Goal: Task Accomplishment & Management: Manage account settings

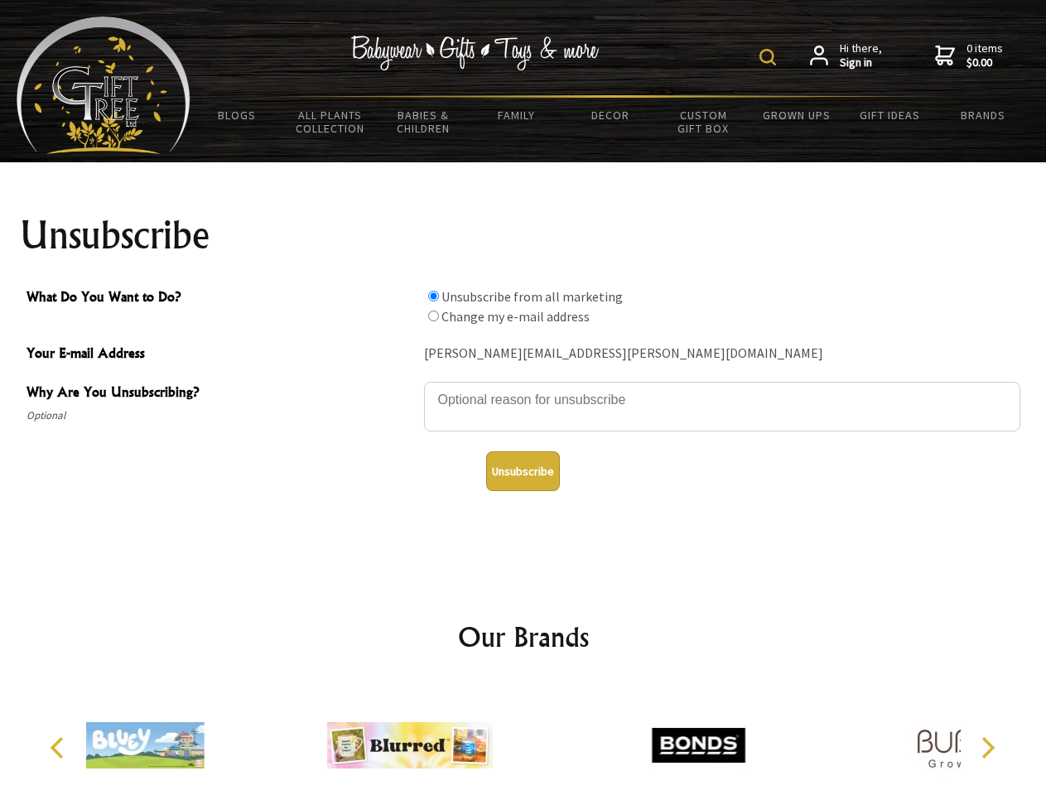
click at [770, 57] on img at bounding box center [768, 57] width 17 height 17
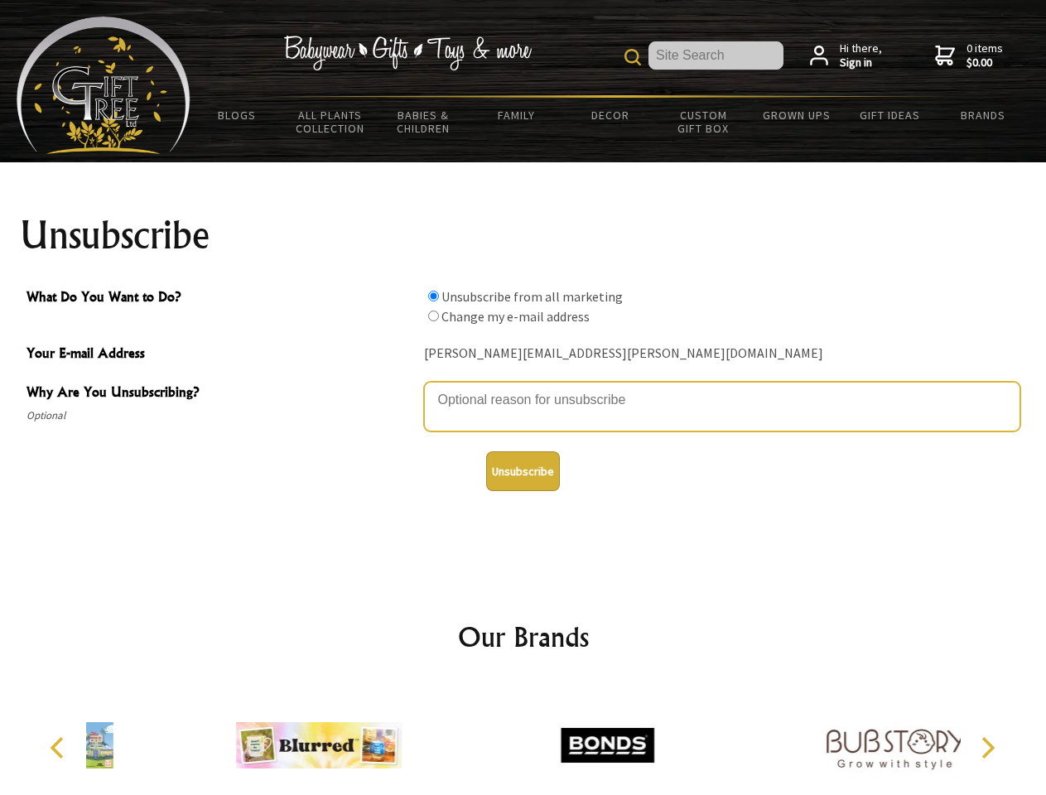
click at [524, 388] on textarea "Why Are You Unsubscribing?" at bounding box center [722, 407] width 596 height 50
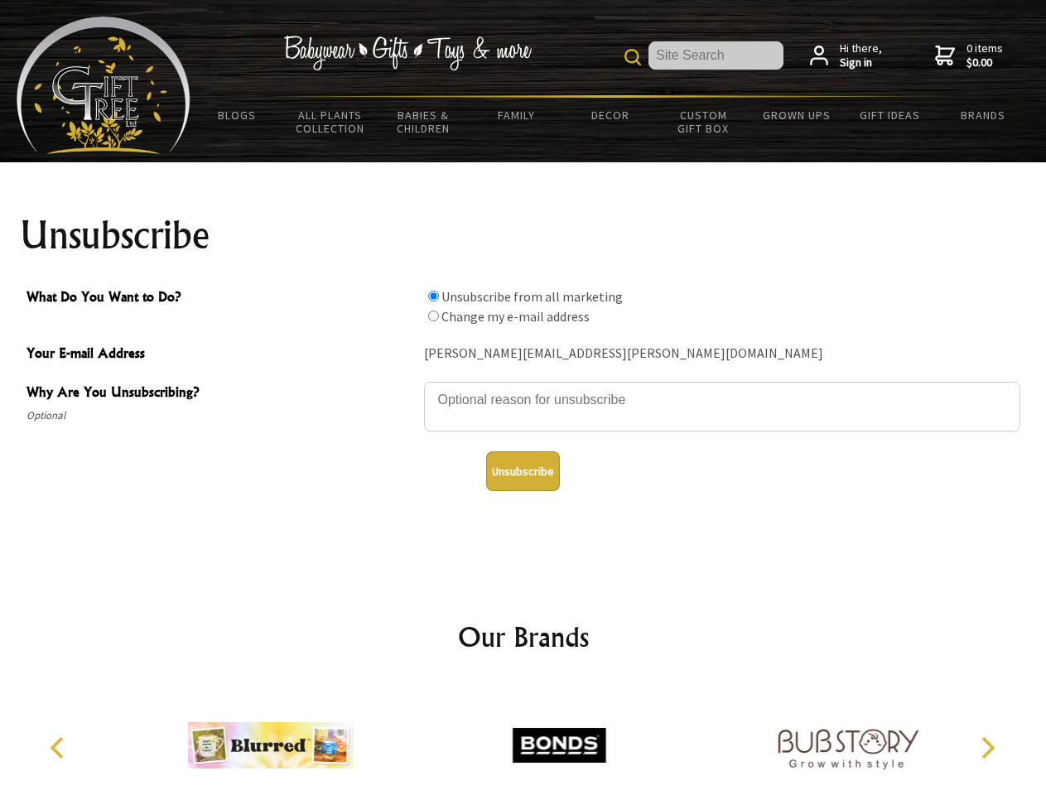
click at [433, 296] on input "What Do You Want to Do?" at bounding box center [433, 296] width 11 height 11
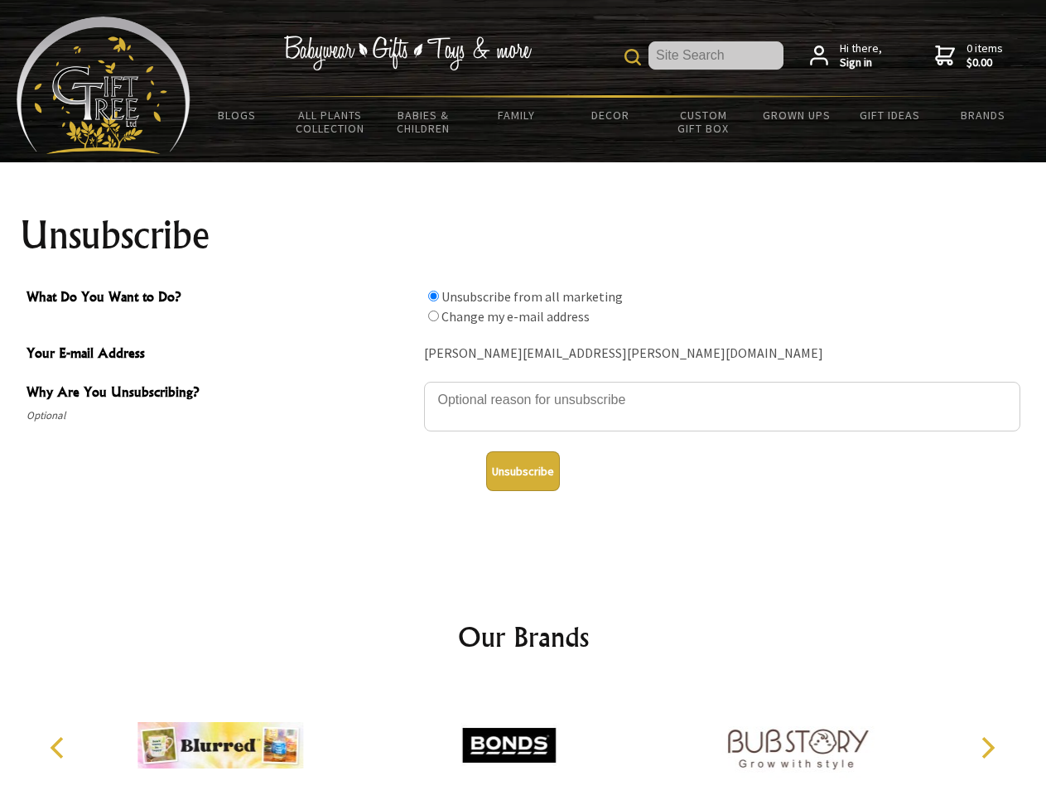
click at [433, 316] on input "What Do You Want to Do?" at bounding box center [433, 316] width 11 height 11
radio input "true"
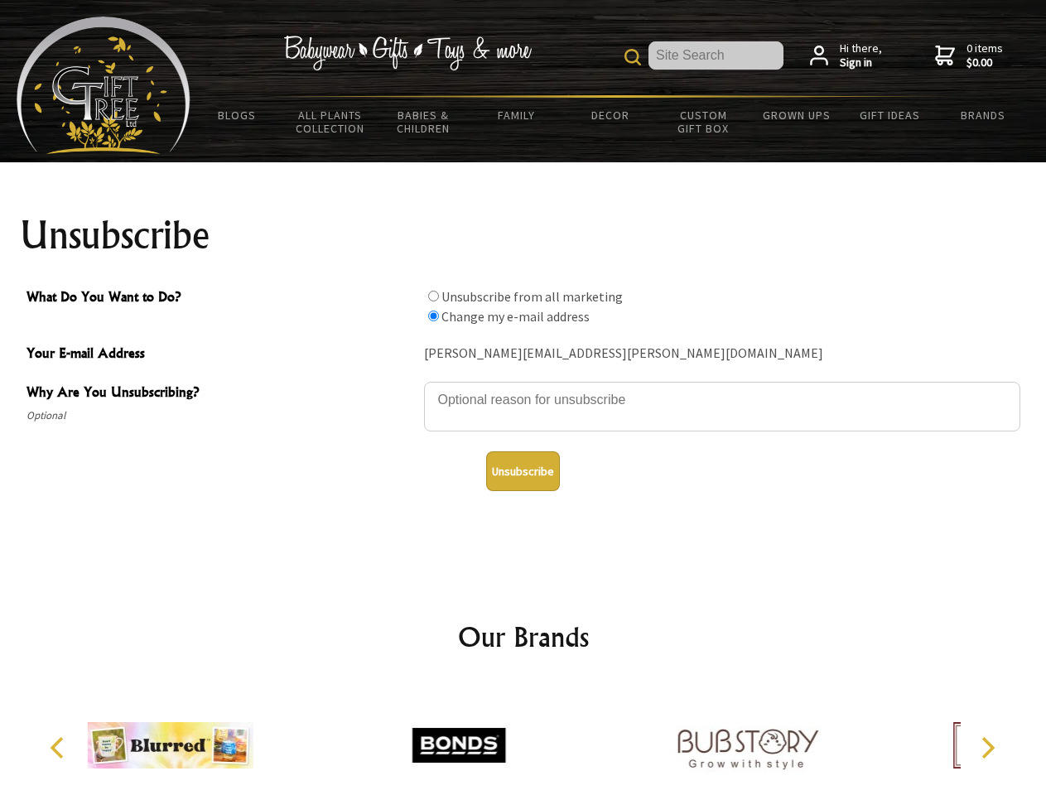
click at [523, 471] on button "Unsubscribe" at bounding box center [523, 471] width 74 height 40
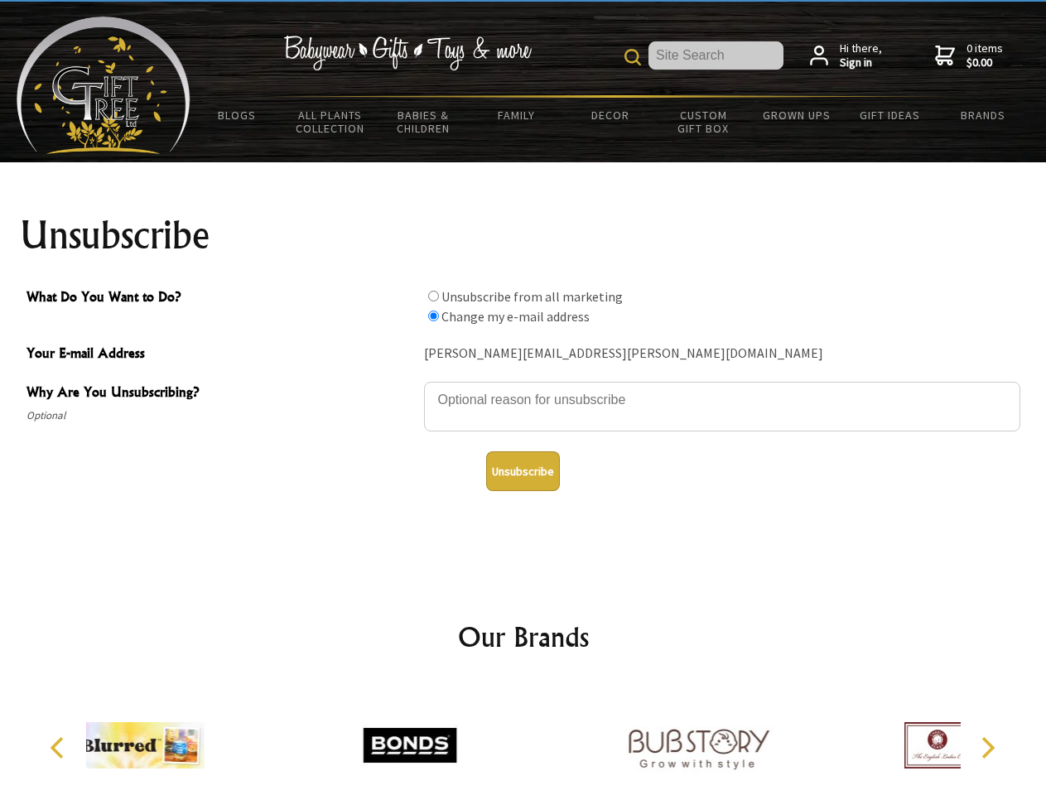
click at [524, 739] on div at bounding box center [410, 747] width 288 height 129
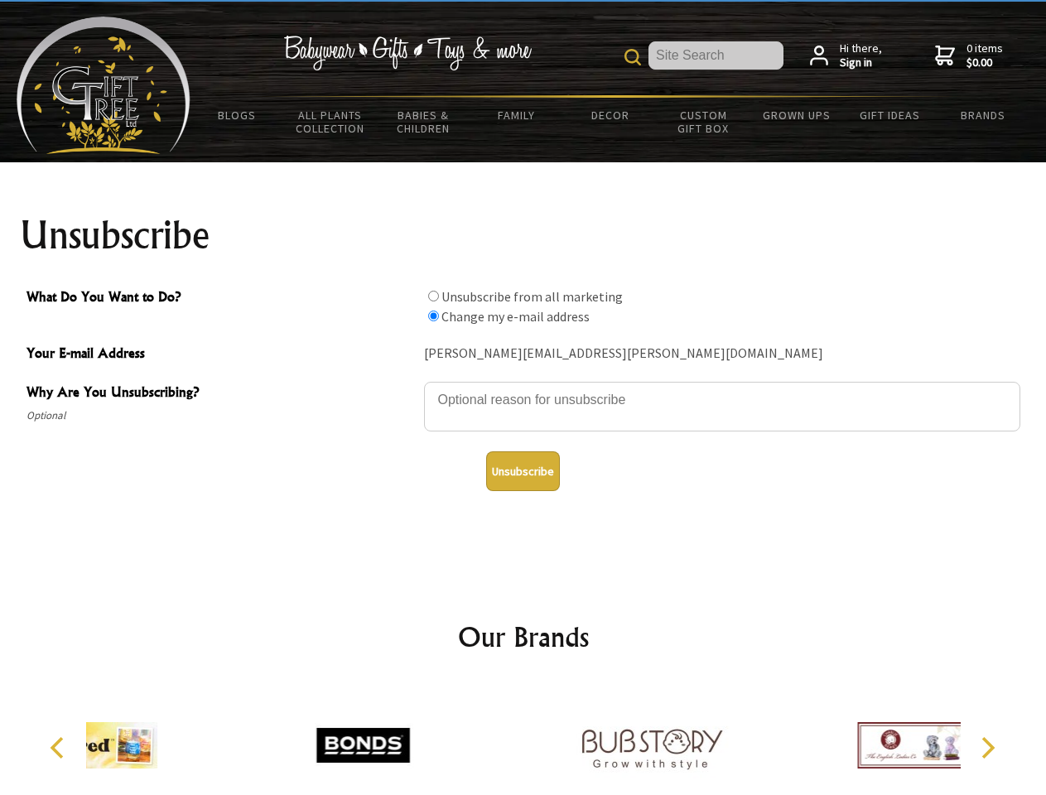
click at [60, 748] on icon "Previous" at bounding box center [59, 748] width 22 height 22
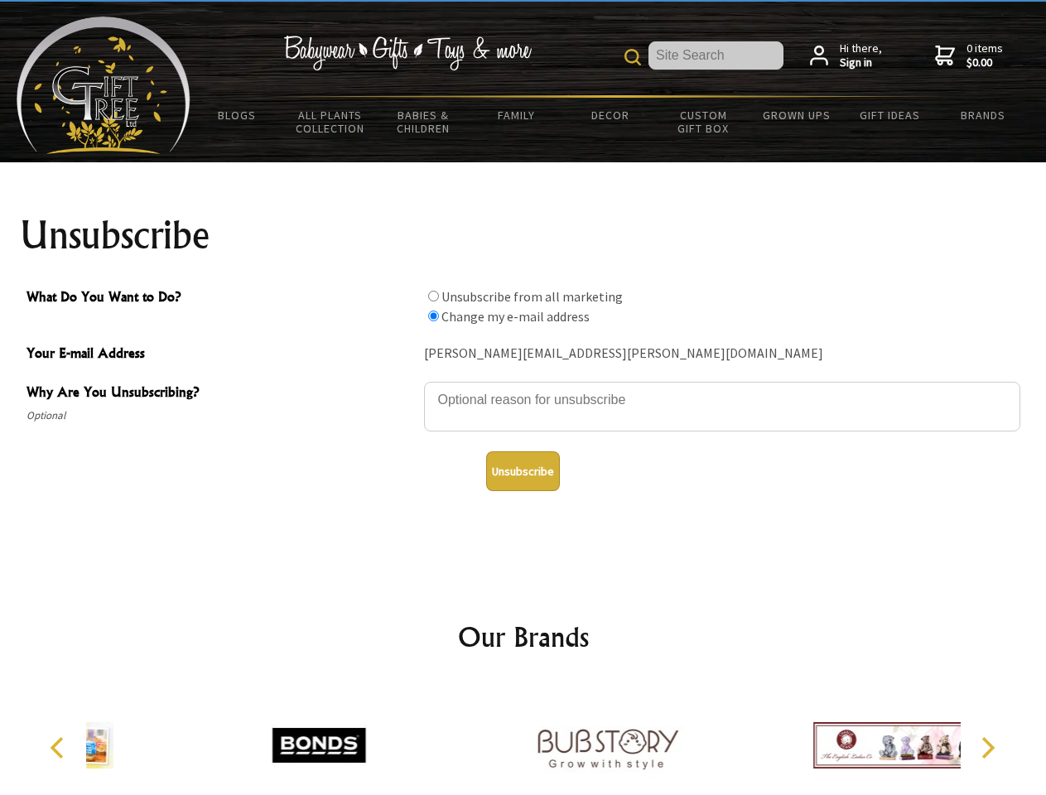
click at [987, 748] on icon "Next" at bounding box center [987, 748] width 22 height 22
